Goal: Navigation & Orientation: Find specific page/section

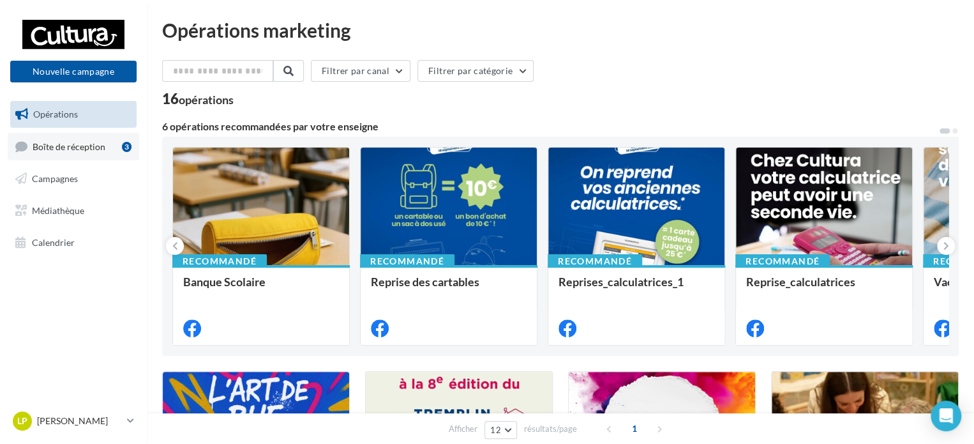
click at [69, 145] on span "Boîte de réception" at bounding box center [69, 145] width 73 height 11
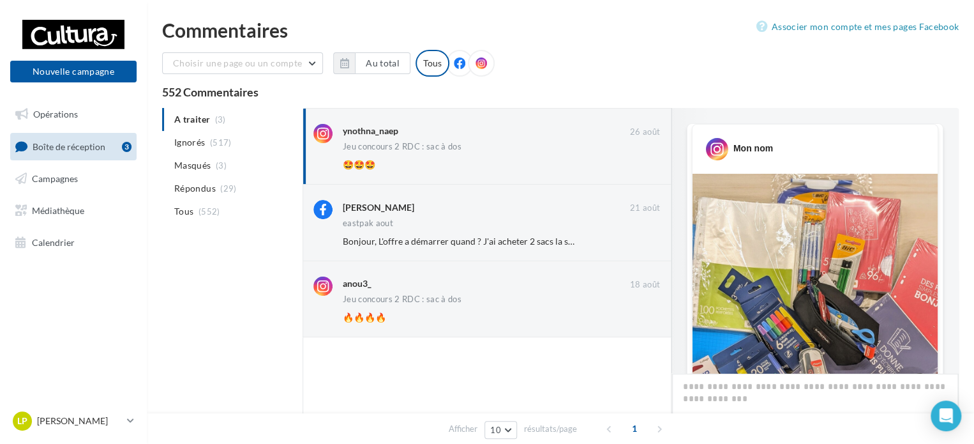
scroll to position [702, 0]
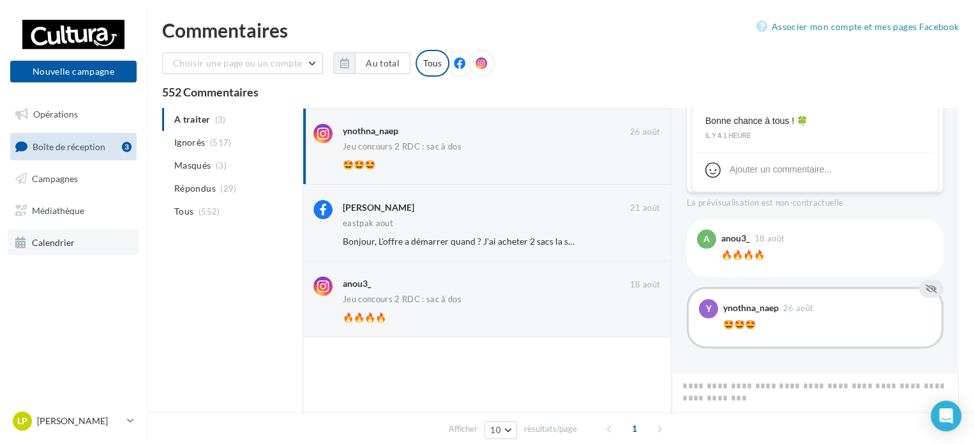
click at [54, 245] on span "Calendrier" at bounding box center [53, 241] width 43 height 11
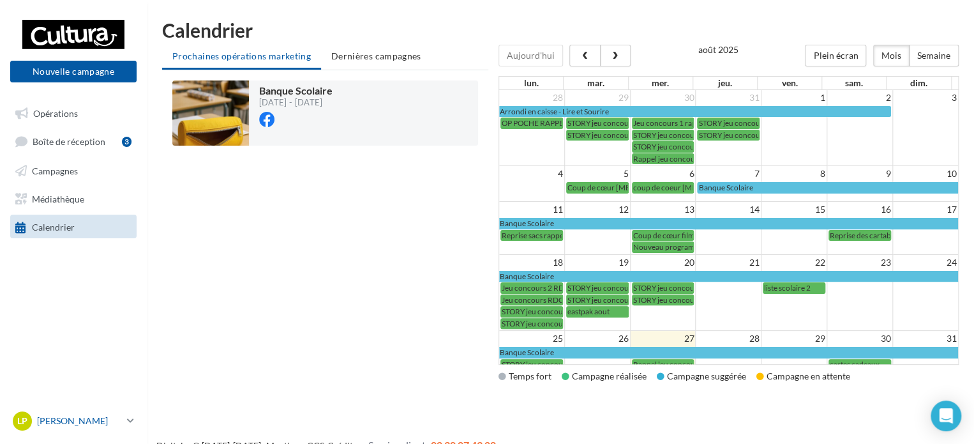
click at [76, 421] on p "[PERSON_NAME]" at bounding box center [79, 420] width 85 height 13
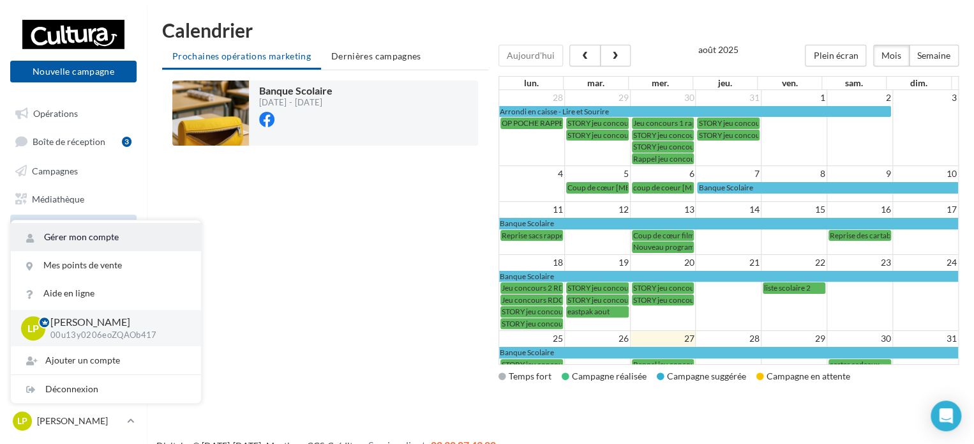
click at [111, 236] on link "Gérer mon compte" at bounding box center [106, 237] width 190 height 28
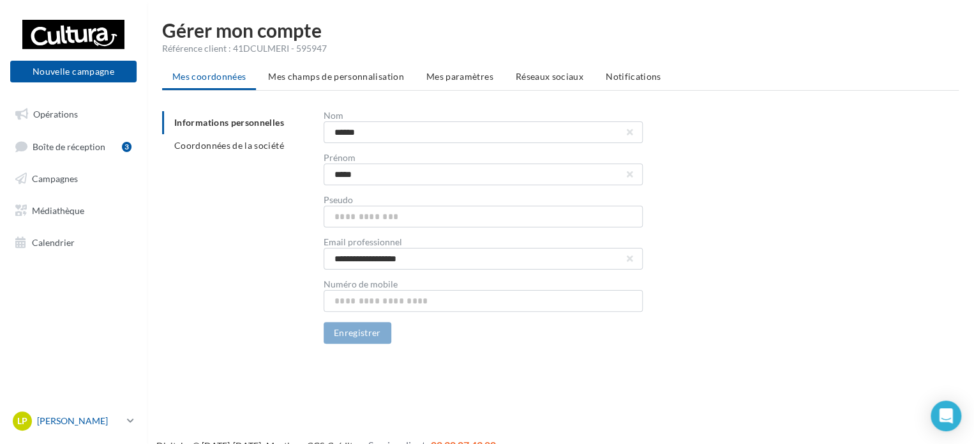
click at [94, 419] on p "[PERSON_NAME]" at bounding box center [79, 420] width 85 height 13
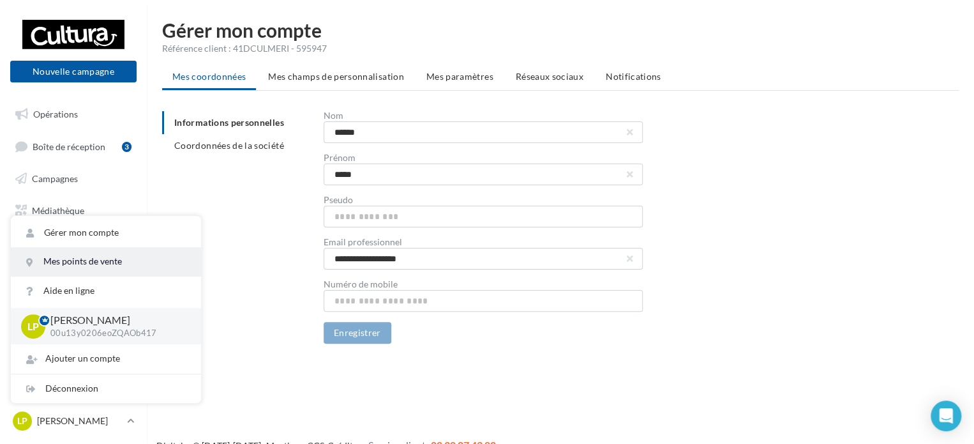
click at [131, 260] on link "Mes points de vente" at bounding box center [106, 261] width 190 height 29
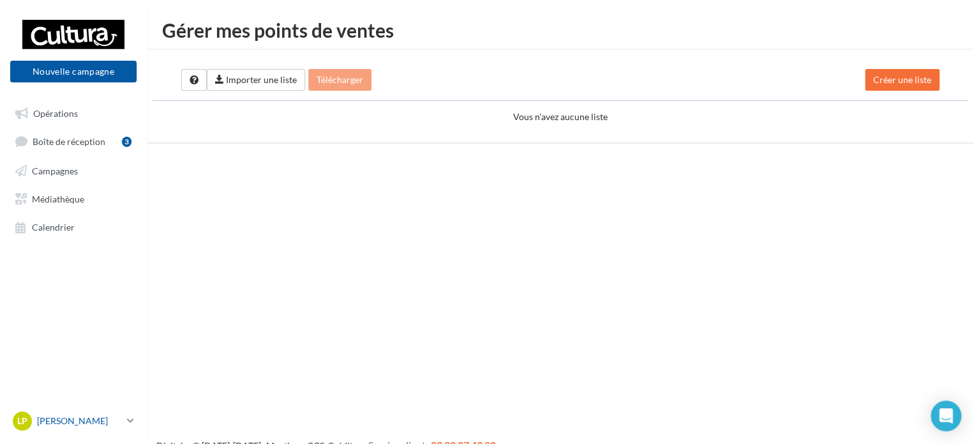
click at [100, 421] on p "[PERSON_NAME]" at bounding box center [79, 420] width 85 height 13
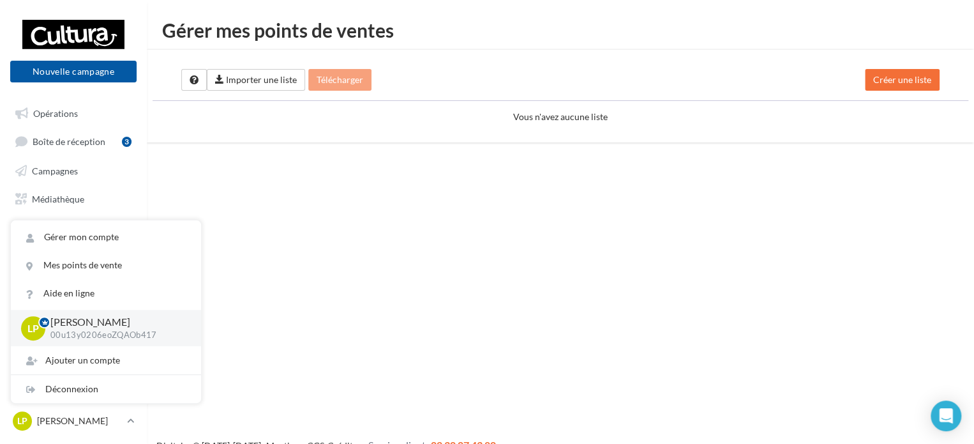
click at [268, 223] on div "Nouvelle campagne Nouvelle campagne Opérations Boîte de réception 3 Campagnes M…" at bounding box center [487, 242] width 974 height 444
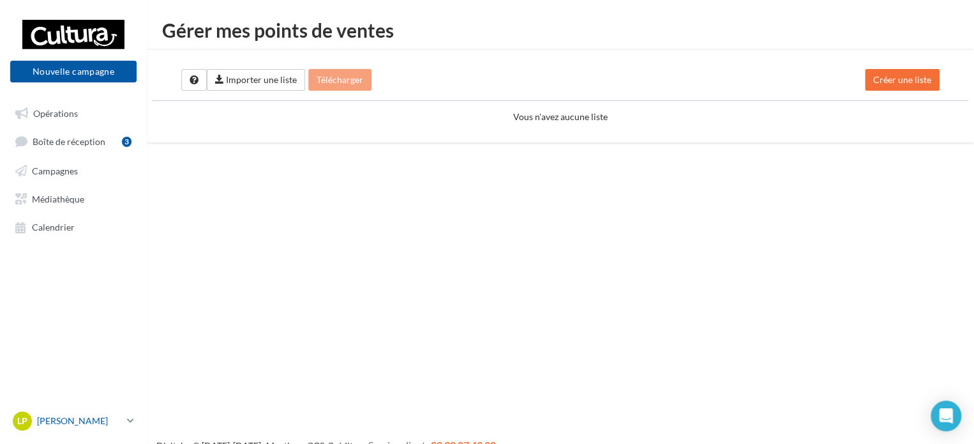
click at [84, 419] on p "[PERSON_NAME]" at bounding box center [79, 420] width 85 height 13
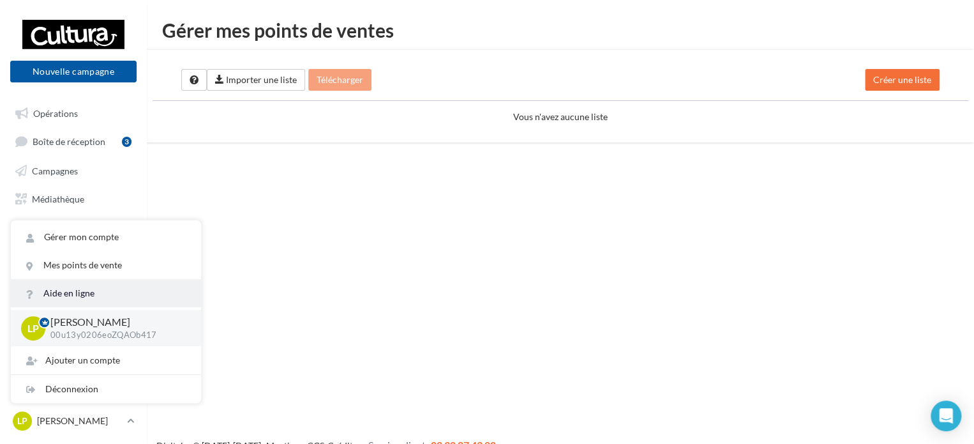
click at [89, 288] on link "Aide en ligne" at bounding box center [106, 293] width 190 height 28
click at [231, 169] on div "Nouvelle campagne Nouvelle campagne Opérations Boîte de réception 3 Campagnes M…" at bounding box center [487, 242] width 974 height 444
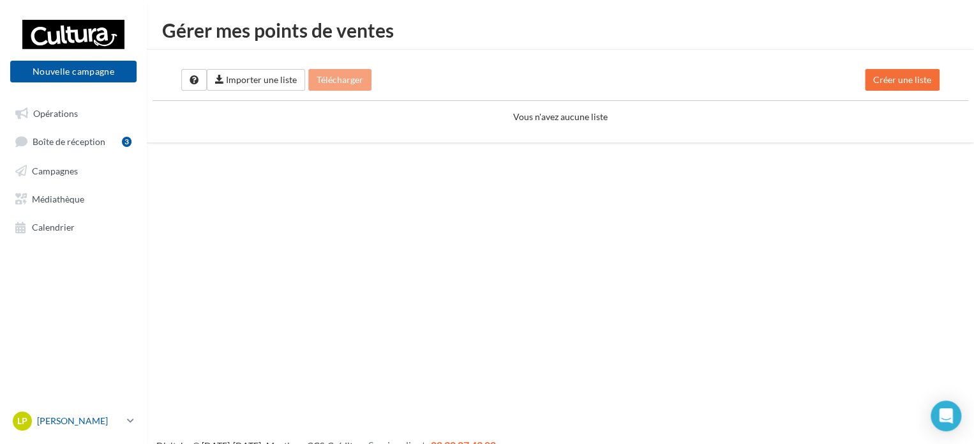
click at [88, 421] on p "[PERSON_NAME]" at bounding box center [79, 420] width 85 height 13
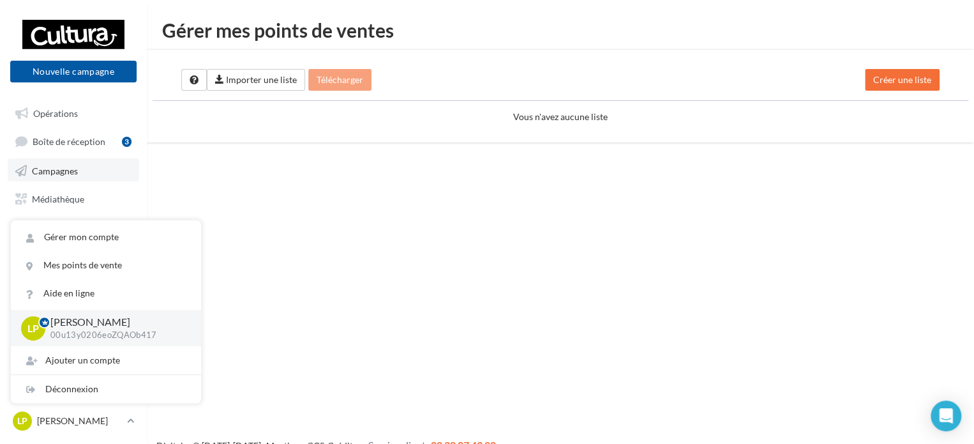
click at [77, 170] on span "Campagnes" at bounding box center [55, 170] width 46 height 11
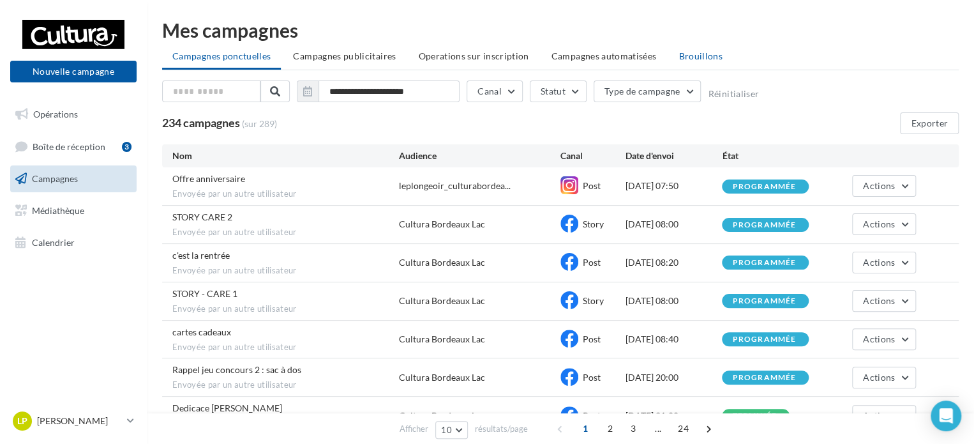
click at [687, 59] on span "Brouillons" at bounding box center [701, 55] width 44 height 11
